Goal: Information Seeking & Learning: Learn about a topic

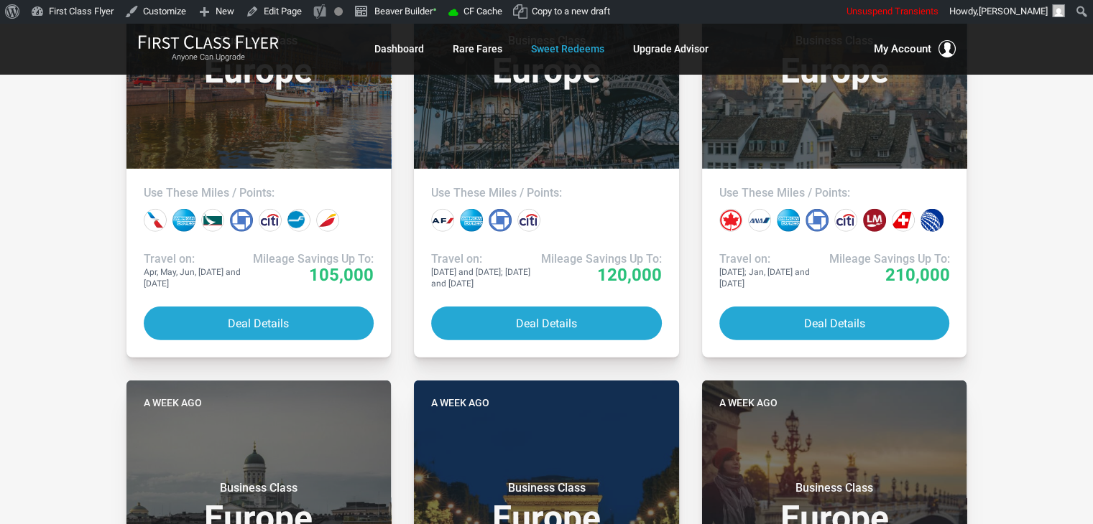
scroll to position [4175, 0]
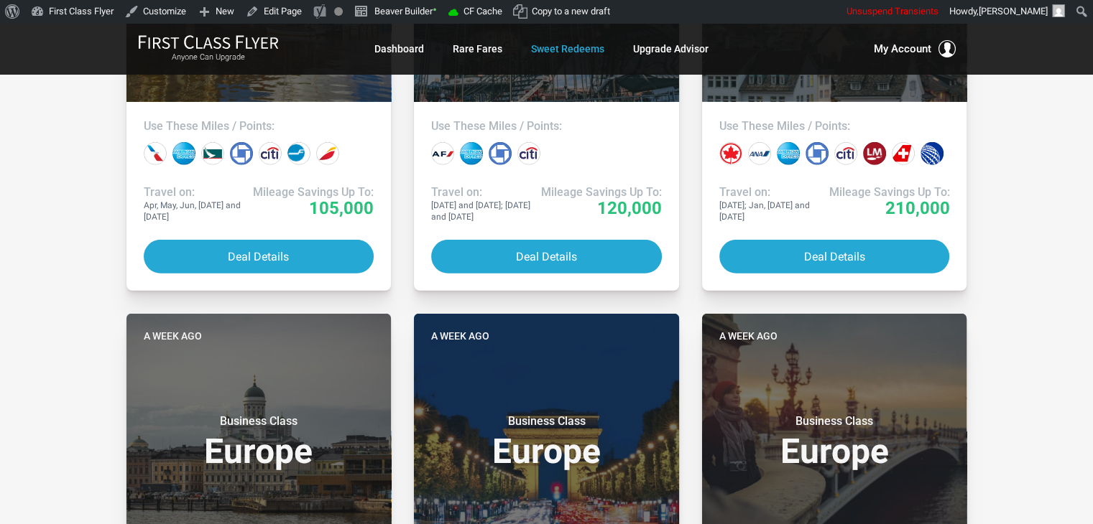
drag, startPoint x: 64, startPoint y: 122, endPoint x: 1024, endPoint y: 225, distance: 965.3
drag, startPoint x: 1024, startPoint y: 225, endPoint x: 1045, endPoint y: 97, distance: 129.6
drag, startPoint x: 68, startPoint y: 228, endPoint x: 52, endPoint y: 154, distance: 75.1
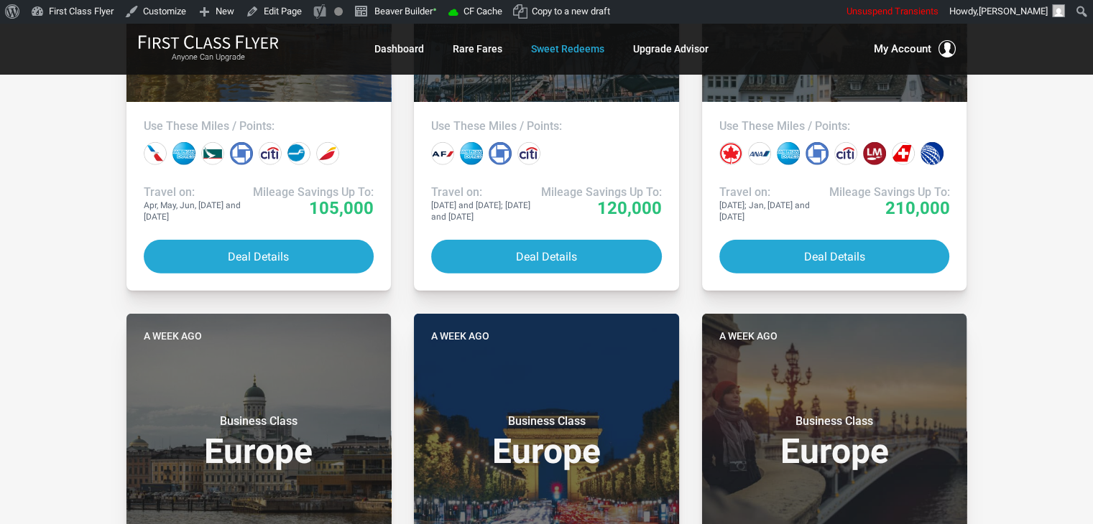
drag, startPoint x: 77, startPoint y: 188, endPoint x: 66, endPoint y: 170, distance: 20.9
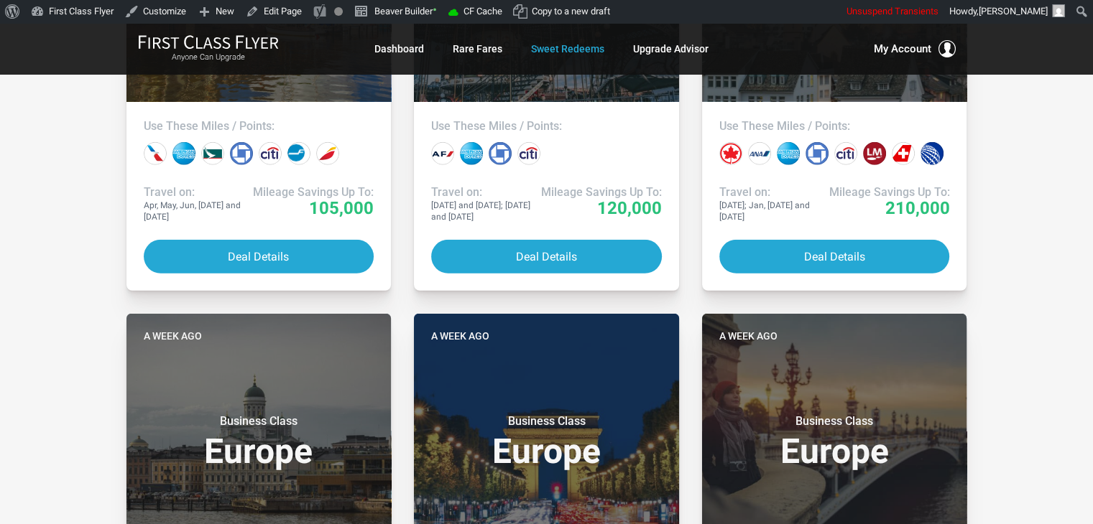
drag, startPoint x: 66, startPoint y: 170, endPoint x: 30, endPoint y: 91, distance: 86.2
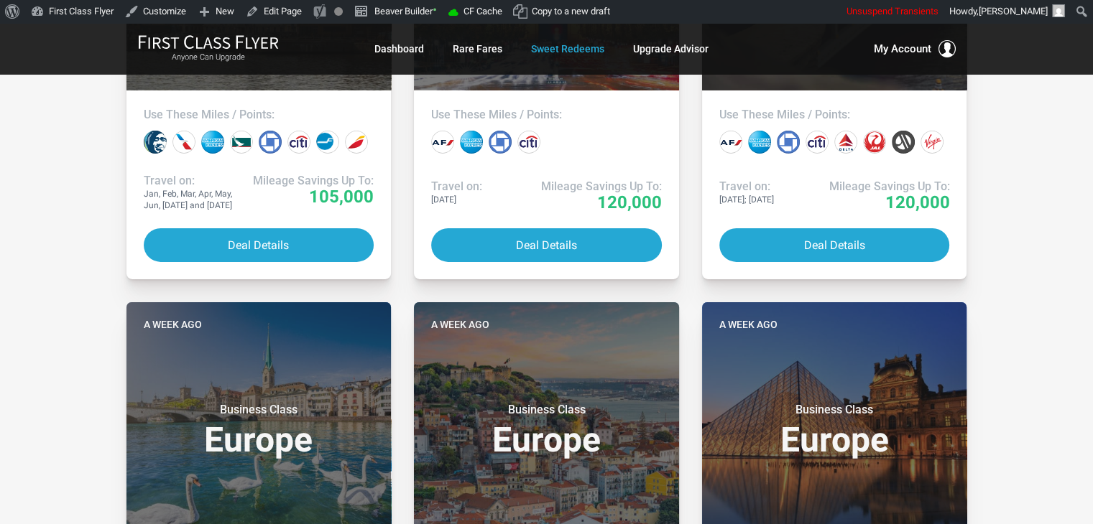
scroll to position [5093, 0]
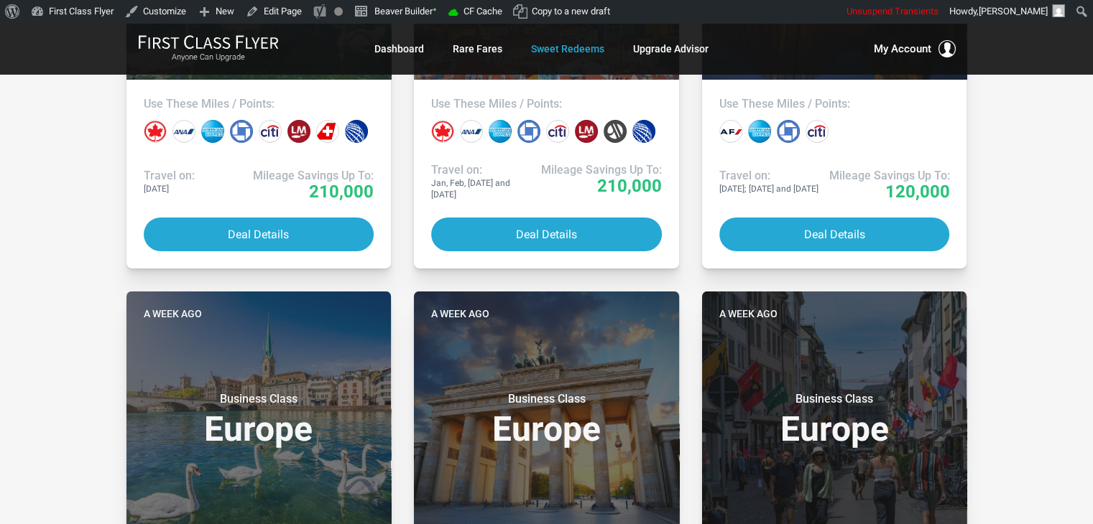
drag, startPoint x: 994, startPoint y: 163, endPoint x: 1067, endPoint y: 192, distance: 78.0
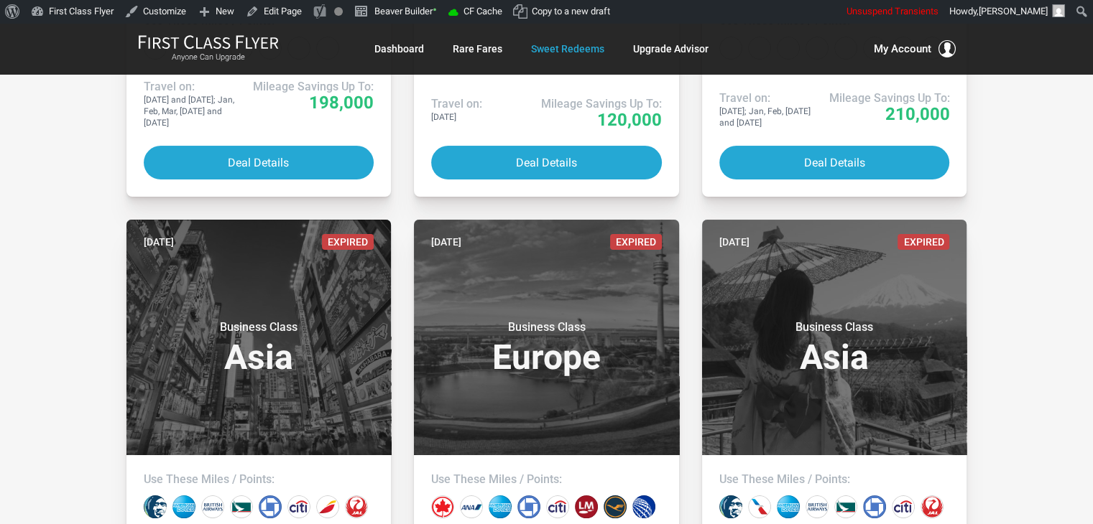
scroll to position [6010, 0]
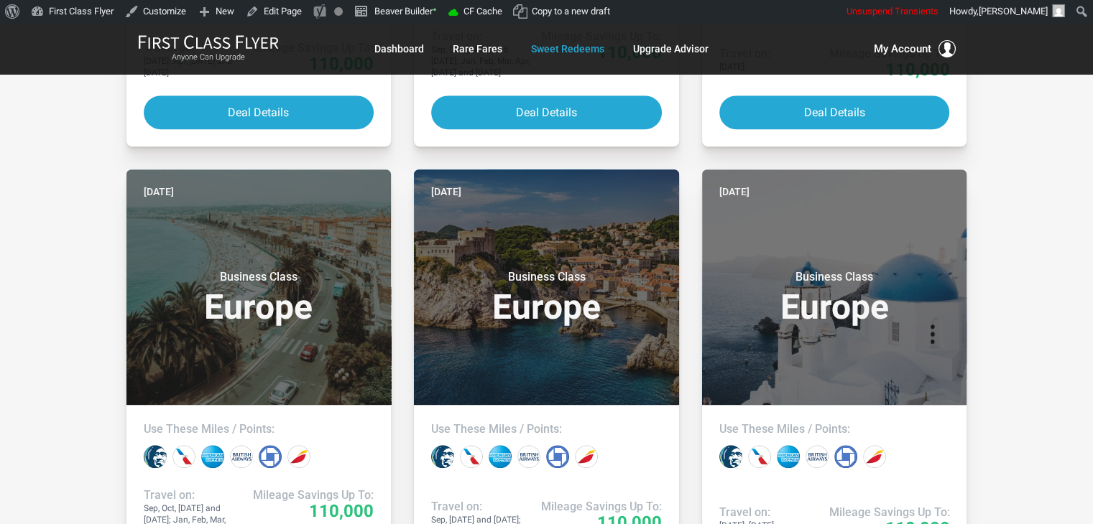
scroll to position [0, 0]
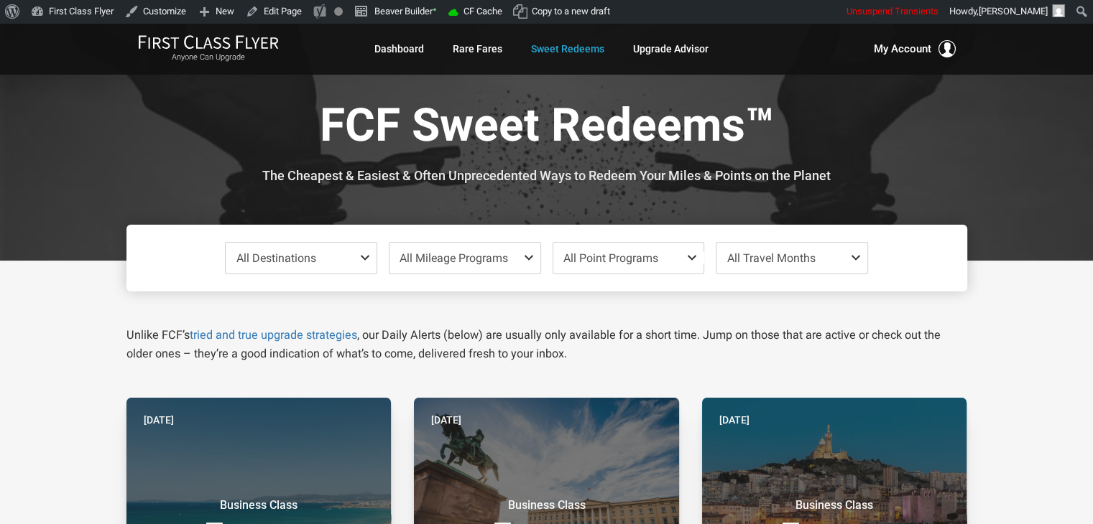
click at [1022, 146] on div at bounding box center [546, 142] width 1093 height 238
click at [1027, 142] on div at bounding box center [546, 142] width 1093 height 238
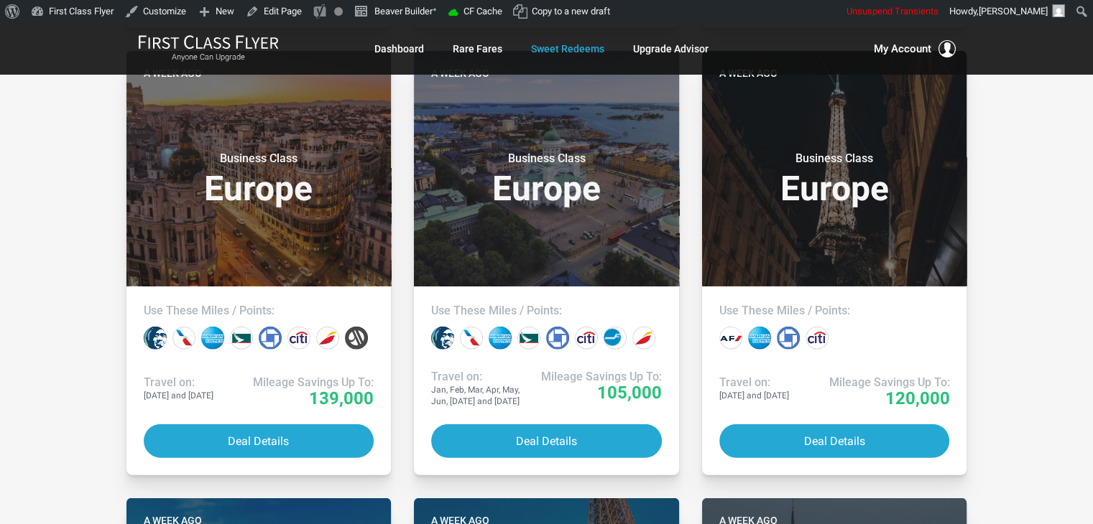
scroll to position [3669, 0]
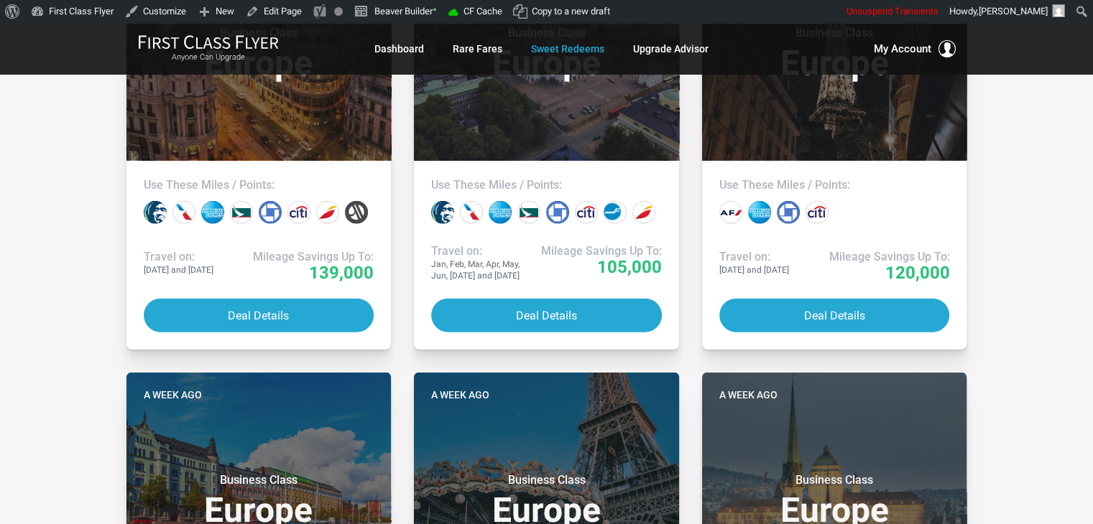
drag, startPoint x: 1009, startPoint y: 32, endPoint x: 1038, endPoint y: 183, distance: 153.7
drag, startPoint x: 1038, startPoint y: 183, endPoint x: 1049, endPoint y: 131, distance: 53.5
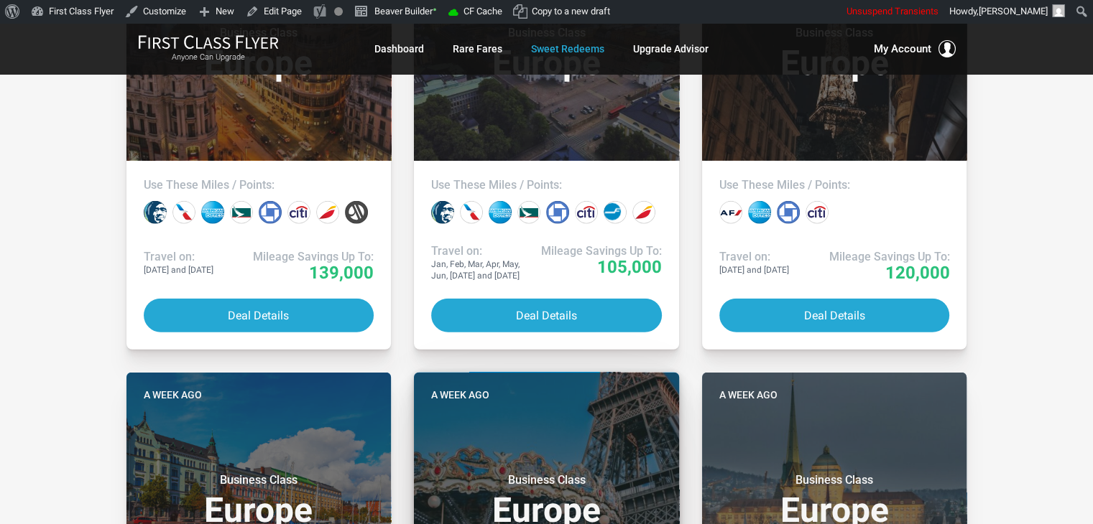
click at [452, 478] on h3 "Business Class Europe" at bounding box center [546, 500] width 231 height 55
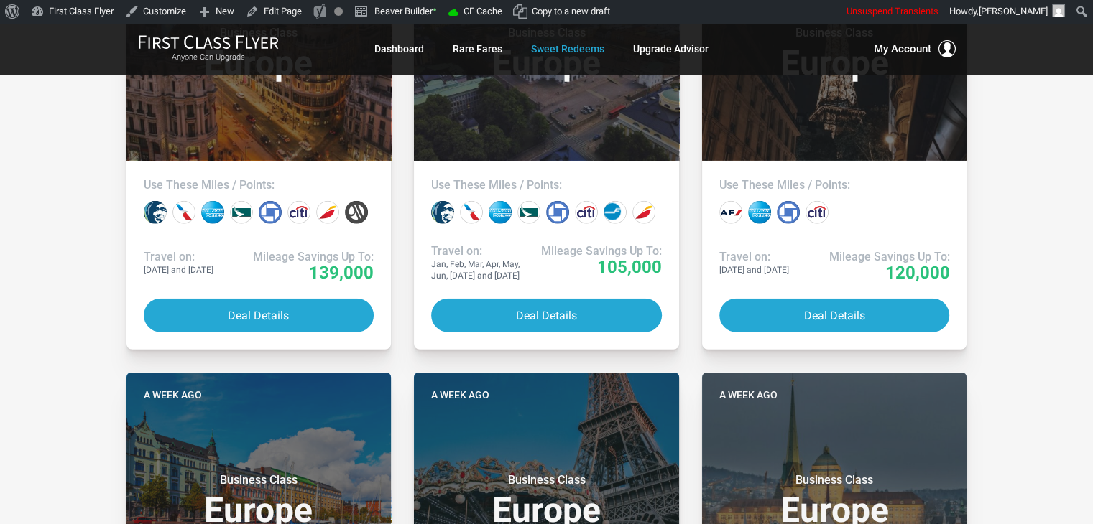
drag, startPoint x: 85, startPoint y: 106, endPoint x: 74, endPoint y: 106, distance: 10.8
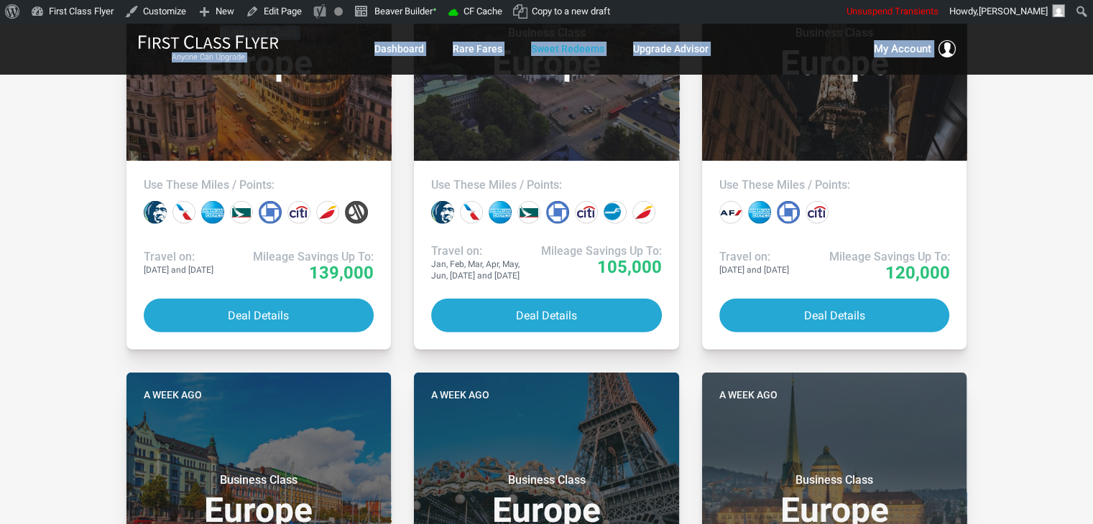
drag, startPoint x: 74, startPoint y: 106, endPoint x: 41, endPoint y: 75, distance: 44.7
click at [41, 75] on div "Anyone Can Upgrade Dashboard Rare Fares Sweet Redeems Upgrade Advisor Profile L…" at bounding box center [546, 82] width 1093 height 7456
drag, startPoint x: 41, startPoint y: 75, endPoint x: 34, endPoint y: 154, distance: 79.3
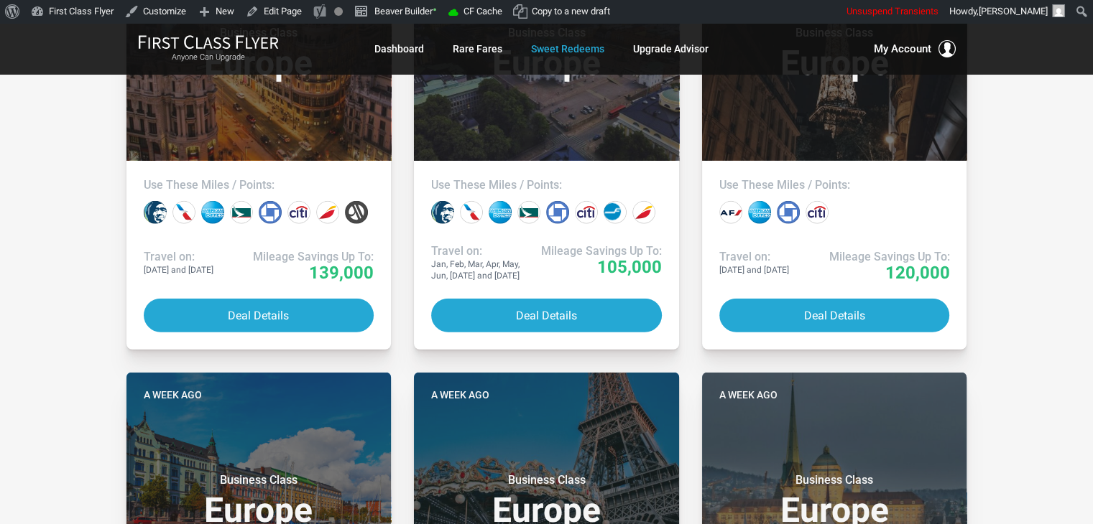
drag, startPoint x: 47, startPoint y: 187, endPoint x: 40, endPoint y: 147, distance: 40.2
drag, startPoint x: 78, startPoint y: 160, endPoint x: 60, endPoint y: 147, distance: 22.7
drag, startPoint x: 60, startPoint y: 147, endPoint x: 46, endPoint y: 123, distance: 28.0
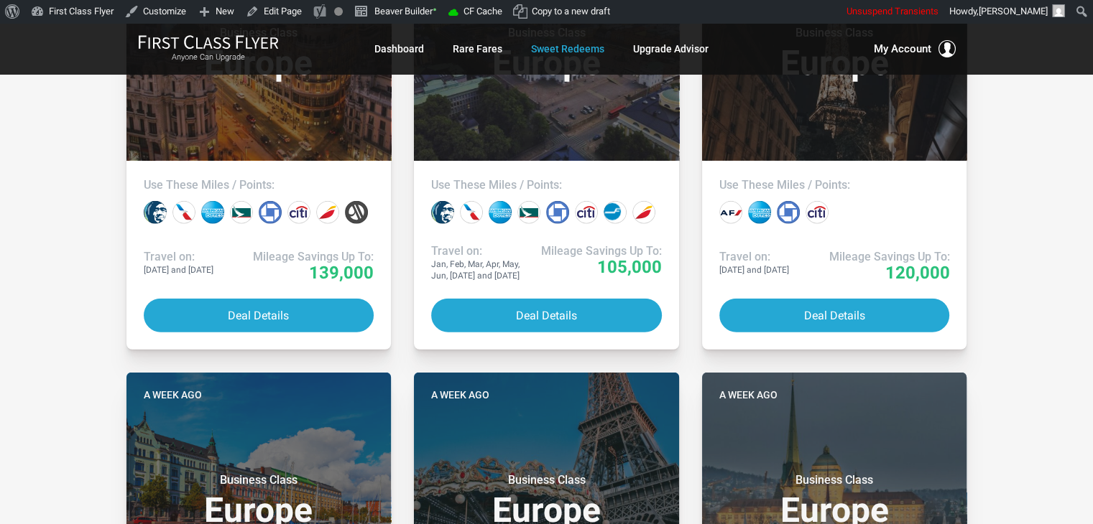
drag, startPoint x: 46, startPoint y: 123, endPoint x: 47, endPoint y: 111, distance: 11.5
drag, startPoint x: 47, startPoint y: 111, endPoint x: 63, endPoint y: 109, distance: 16.0
drag, startPoint x: 90, startPoint y: 97, endPoint x: 46, endPoint y: 83, distance: 46.1
drag, startPoint x: 46, startPoint y: 83, endPoint x: 23, endPoint y: 117, distance: 41.4
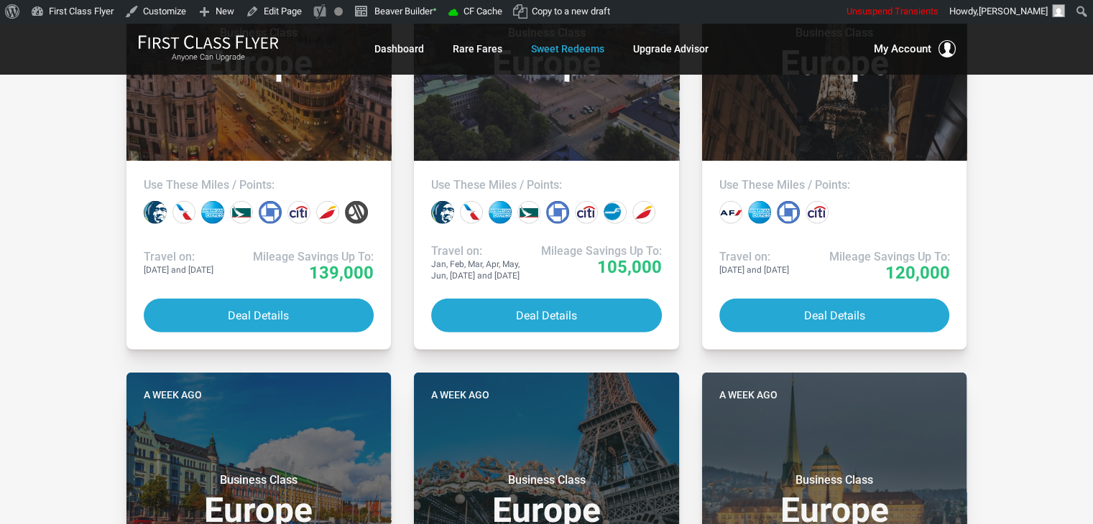
drag, startPoint x: 23, startPoint y: 117, endPoint x: 60, endPoint y: 104, distance: 39.5
drag, startPoint x: 74, startPoint y: 251, endPoint x: 45, endPoint y: 264, distance: 32.2
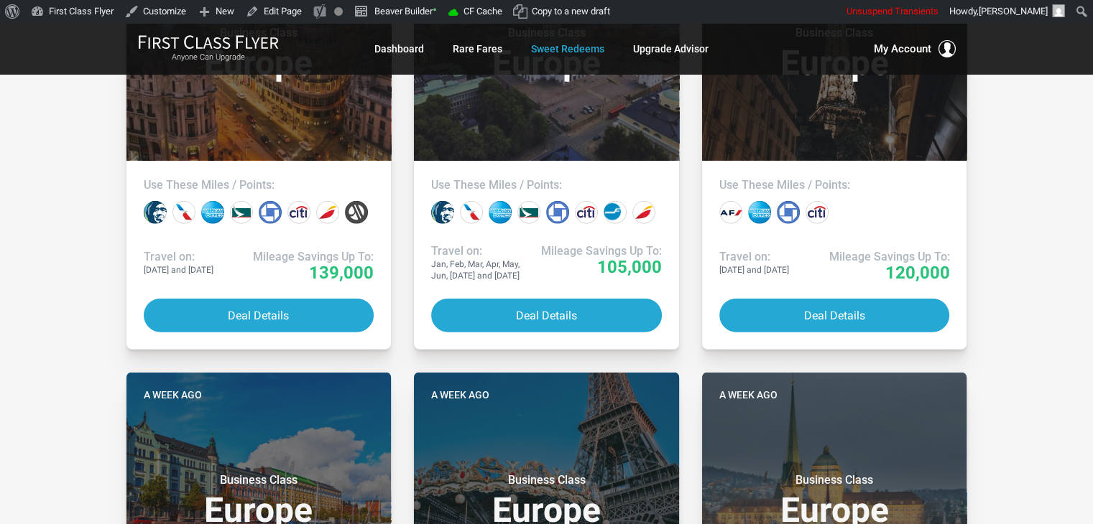
drag, startPoint x: 1021, startPoint y: 170, endPoint x: 1039, endPoint y: 176, distance: 18.9
drag, startPoint x: 1039, startPoint y: 176, endPoint x: 1030, endPoint y: 144, distance: 32.8
drag, startPoint x: 989, startPoint y: 310, endPoint x: 1026, endPoint y: 320, distance: 38.7
drag, startPoint x: 1026, startPoint y: 320, endPoint x: 77, endPoint y: 236, distance: 952.7
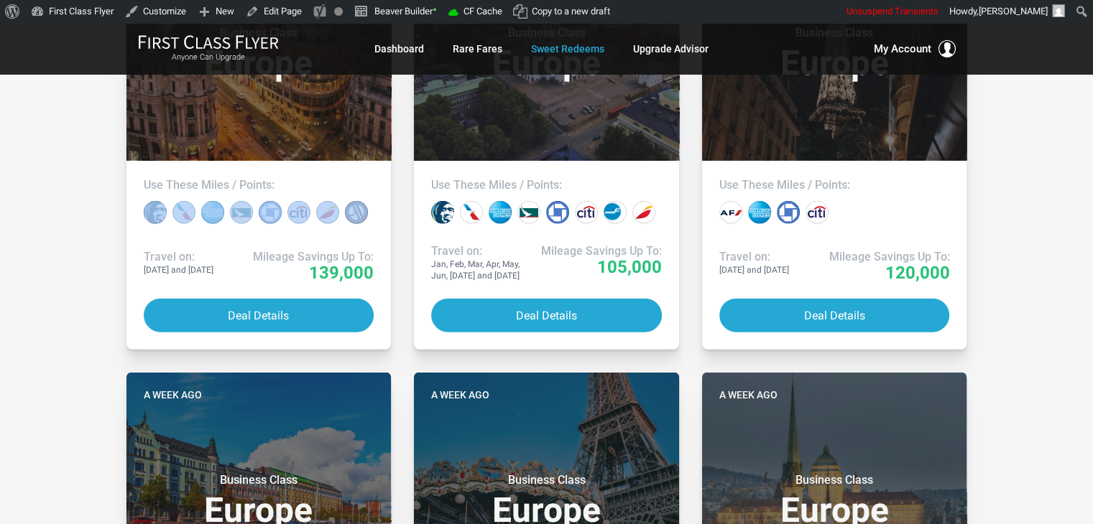
drag, startPoint x: 77, startPoint y: 236, endPoint x: 65, endPoint y: 209, distance: 29.0
drag, startPoint x: 65, startPoint y: 209, endPoint x: 49, endPoint y: 171, distance: 41.5
drag, startPoint x: 49, startPoint y: 171, endPoint x: 68, endPoint y: 121, distance: 53.2
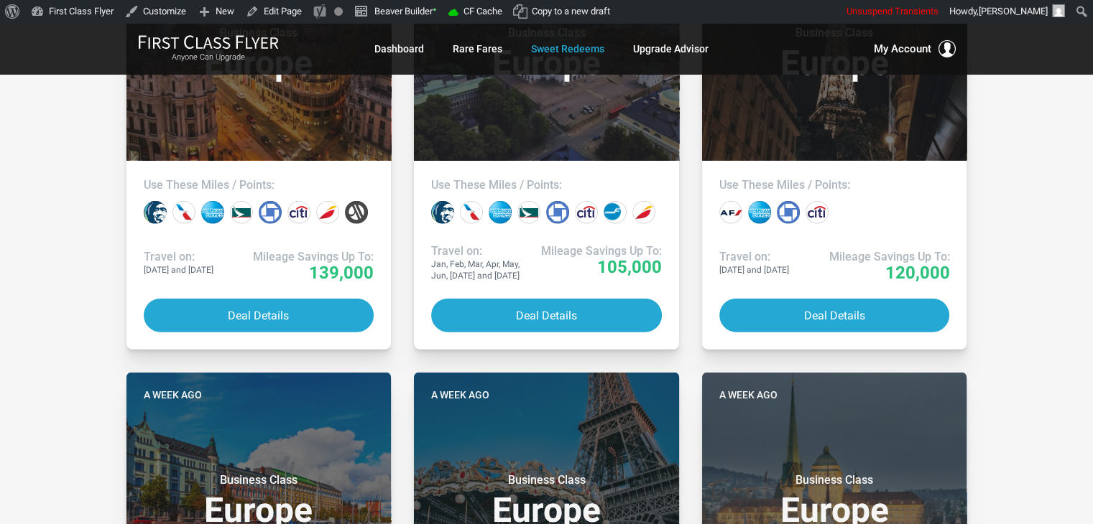
drag, startPoint x: 60, startPoint y: 285, endPoint x: 47, endPoint y: 279, distance: 14.2
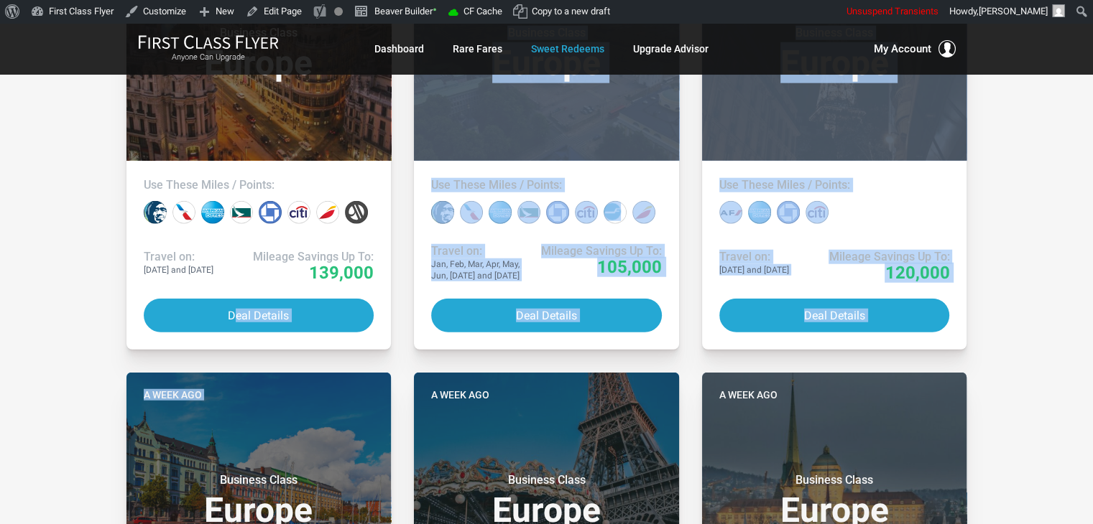
drag, startPoint x: 47, startPoint y: 279, endPoint x: 71, endPoint y: 481, distance: 202.6
drag, startPoint x: 71, startPoint y: 481, endPoint x: 41, endPoint y: 451, distance: 42.2
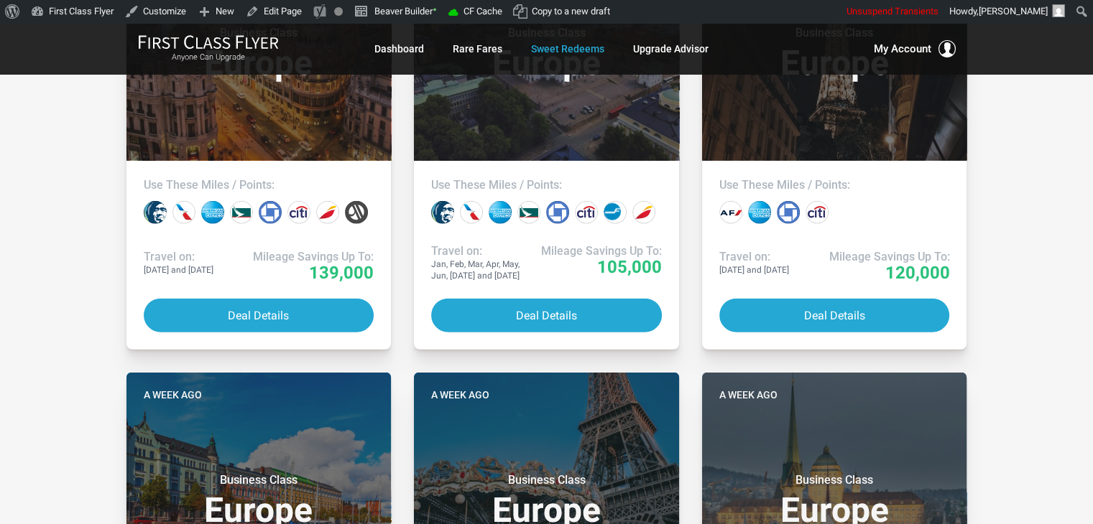
drag, startPoint x: 59, startPoint y: 256, endPoint x: 46, endPoint y: 225, distance: 34.2
drag, startPoint x: 46, startPoint y: 225, endPoint x: 24, endPoint y: 125, distance: 102.3
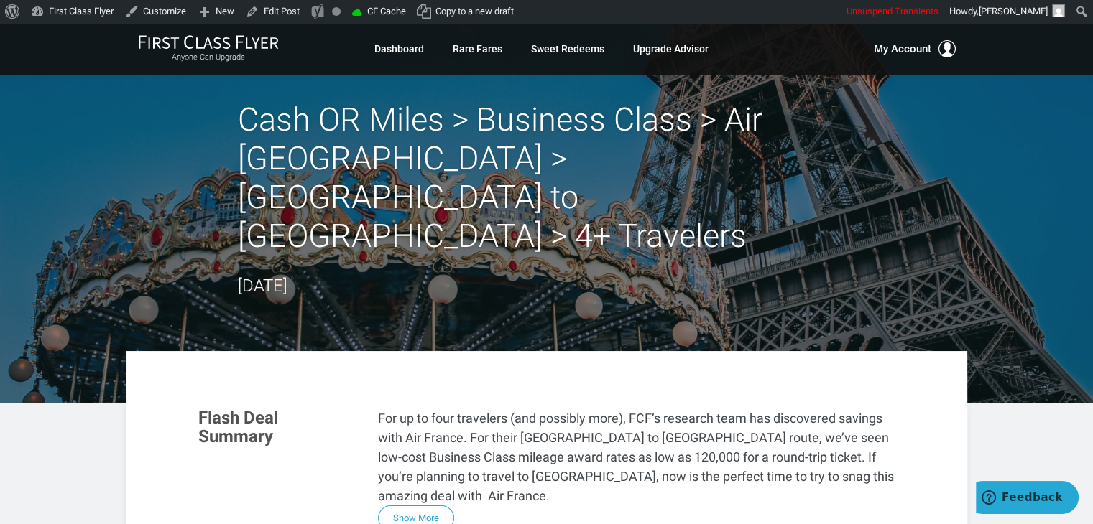
drag, startPoint x: 917, startPoint y: 174, endPoint x: 973, endPoint y: 147, distance: 61.4
click at [973, 147] on header "Cash OR Miles > Business Class > Air [GEOGRAPHIC_DATA] > [GEOGRAPHIC_DATA] to […" at bounding box center [546, 213] width 1093 height 380
drag, startPoint x: 983, startPoint y: 162, endPoint x: 999, endPoint y: 159, distance: 16.8
click at [999, 159] on header "Cash OR Miles > Business Class > Air France > Detroit to Paris > 4+ Travelers S…" at bounding box center [546, 213] width 1093 height 380
drag, startPoint x: 999, startPoint y: 159, endPoint x: 1017, endPoint y: 137, distance: 28.1
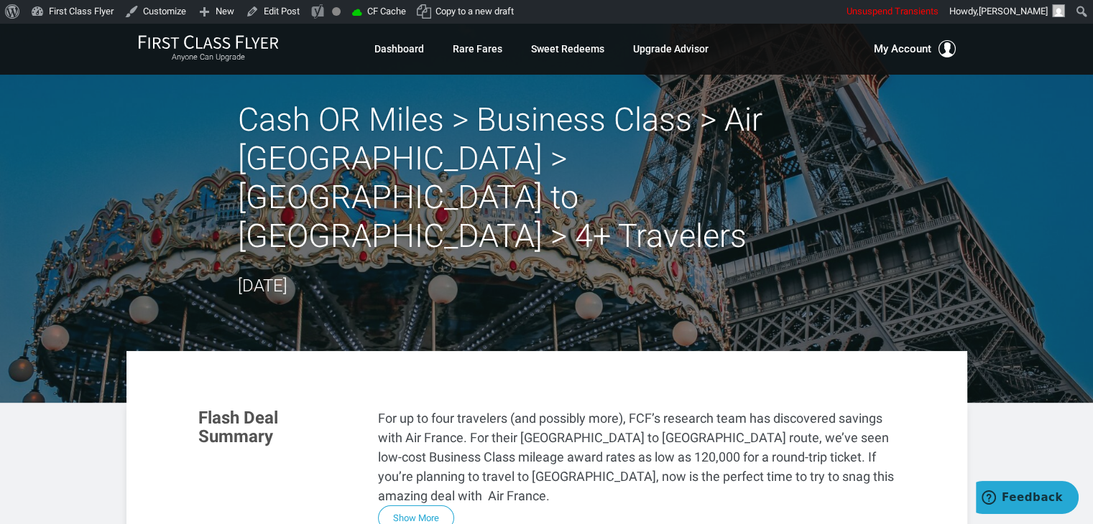
click at [1017, 137] on header "Cash OR Miles > Business Class > Air France > Detroit to Paris > 4+ Travelers S…" at bounding box center [546, 213] width 1093 height 380
click at [989, 98] on header "Cash OR Miles > Business Class > Air France > Detroit to Paris > 4+ Travelers S…" at bounding box center [546, 213] width 1093 height 380
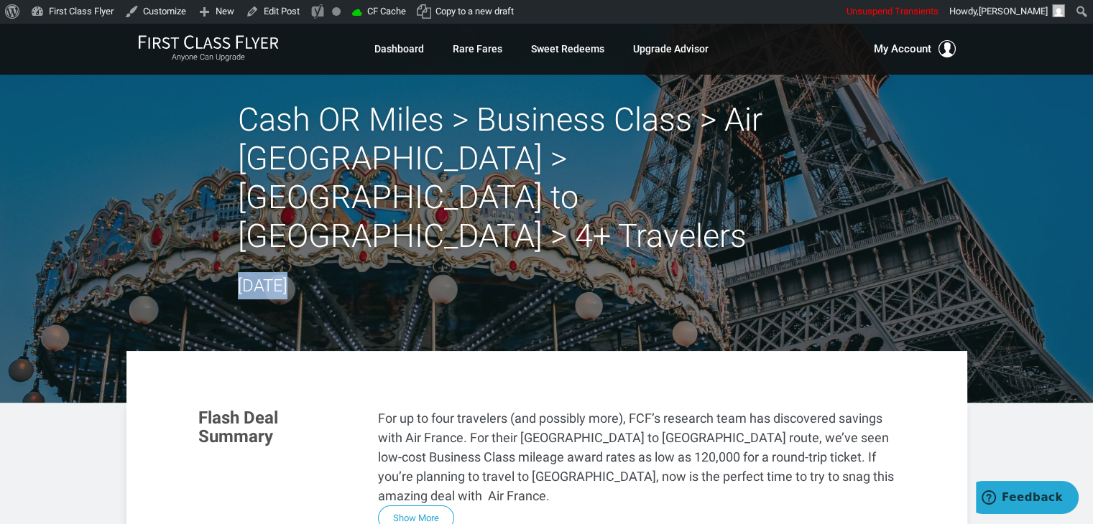
click at [989, 98] on header "Cash OR Miles > Business Class > Air France > Detroit to Paris > 4+ Travelers S…" at bounding box center [546, 213] width 1093 height 380
click at [999, 102] on header "Cash OR Miles > Business Class > Air France > Detroit to Paris > 4+ Travelers S…" at bounding box center [546, 213] width 1093 height 380
click at [1006, 141] on header "Cash OR Miles > Business Class > Air France > Detroit to Paris > 4+ Travelers S…" at bounding box center [546, 213] width 1093 height 380
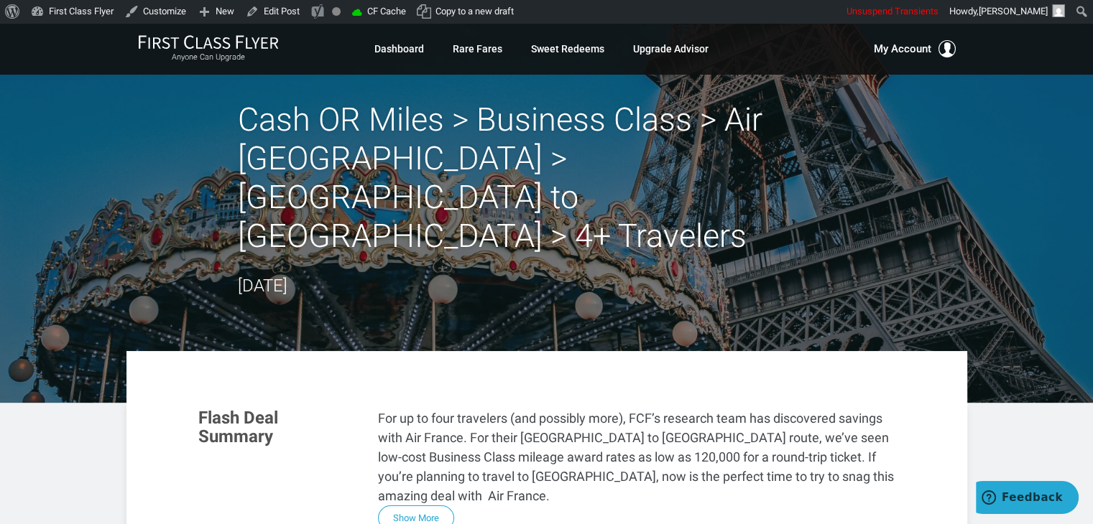
drag, startPoint x: 1006, startPoint y: 141, endPoint x: 117, endPoint y: 165, distance: 889.0
click at [117, 165] on header "Cash OR Miles > Business Class > Air France > Detroit to Paris > 4+ Travelers S…" at bounding box center [546, 213] width 1093 height 380
drag, startPoint x: 118, startPoint y: 165, endPoint x: 63, endPoint y: 144, distance: 58.4
click at [63, 144] on header "Cash OR Miles > Business Class > Air France > Detroit to Paris > 4+ Travelers S…" at bounding box center [546, 213] width 1093 height 380
drag, startPoint x: 63, startPoint y: 144, endPoint x: 59, endPoint y: 134, distance: 10.9
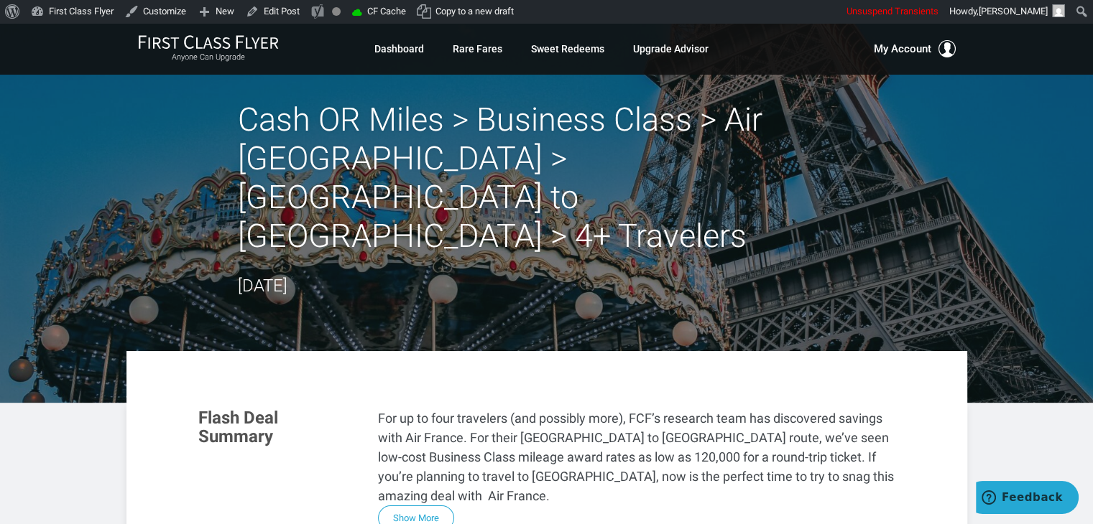
click at [59, 134] on header "Cash OR Miles > Business Class > Air France > Detroit to Paris > 4+ Travelers S…" at bounding box center [546, 213] width 1093 height 380
